Goal: Task Accomplishment & Management: Manage account settings

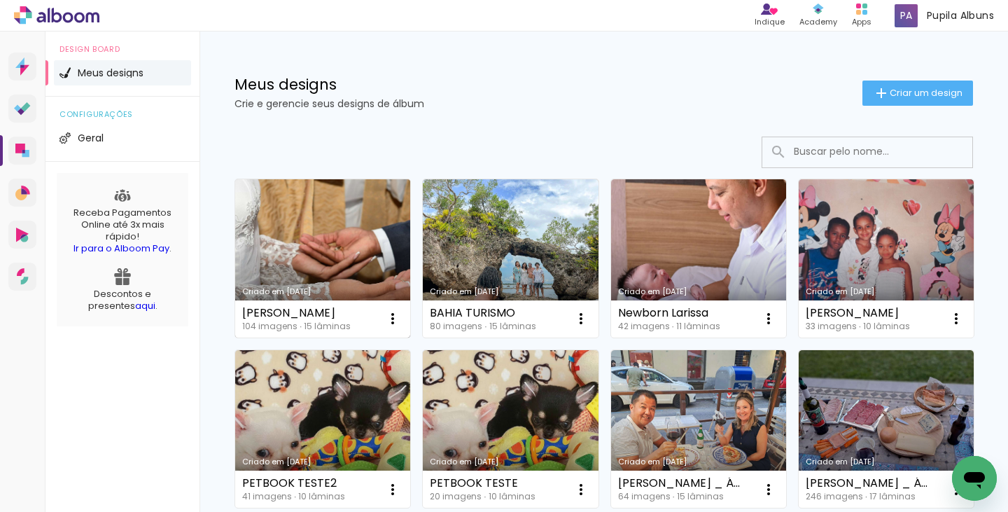
click at [286, 225] on link "Criado em [DATE]" at bounding box center [322, 258] width 175 height 158
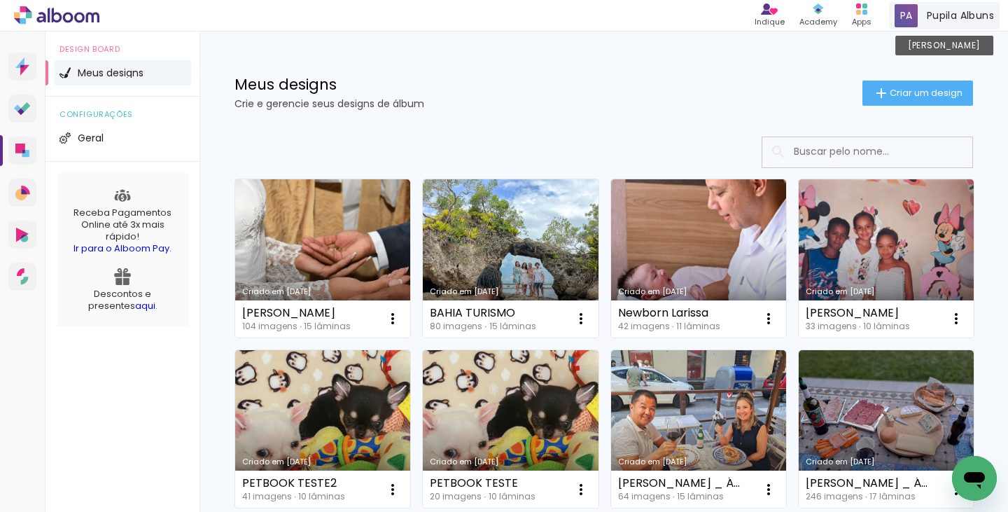
click at [942, 11] on span "Pupila Albuns" at bounding box center [960, 15] width 67 height 15
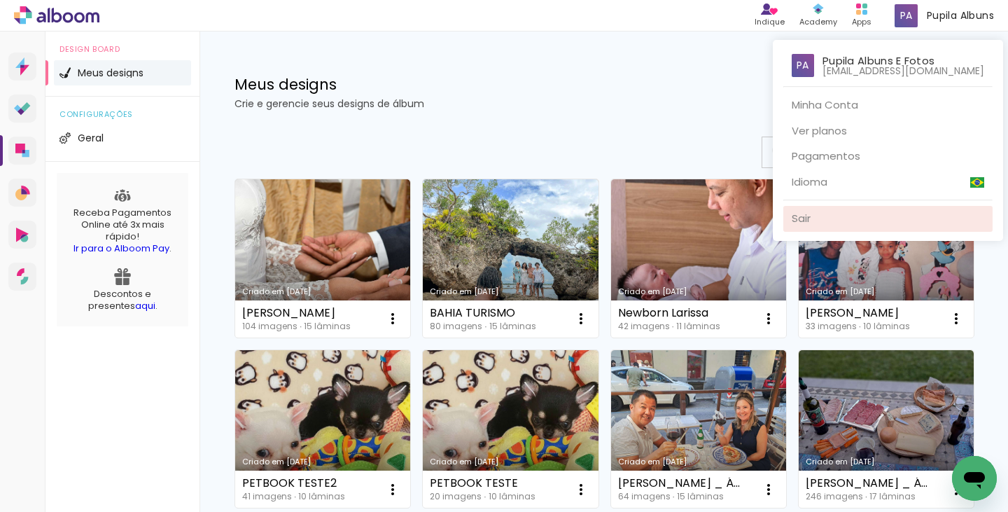
click at [841, 216] on link "Sair" at bounding box center [887, 219] width 209 height 26
